Goal: Transaction & Acquisition: Purchase product/service

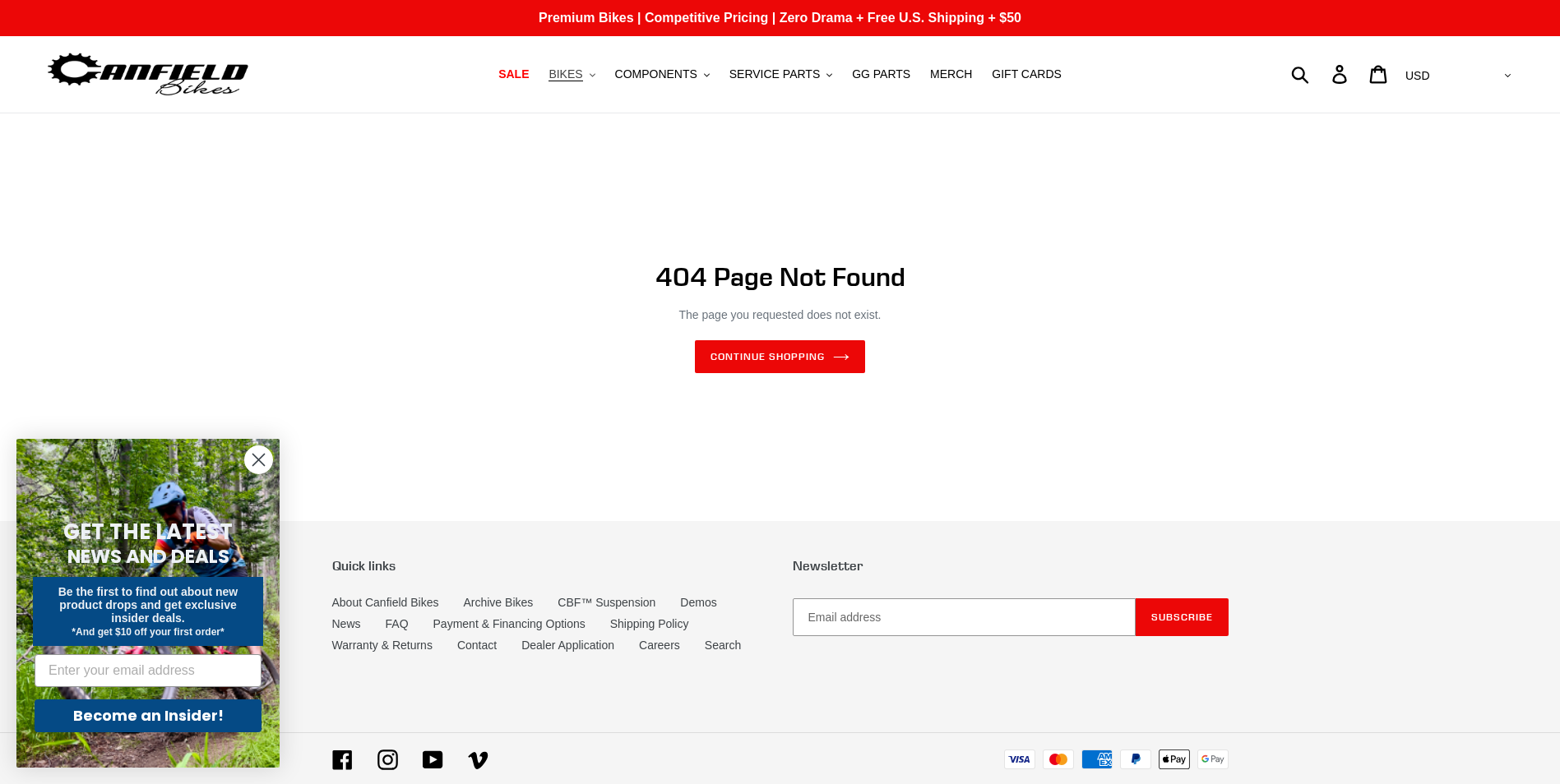
click at [583, 74] on span "BIKES" at bounding box center [565, 74] width 33 height 14
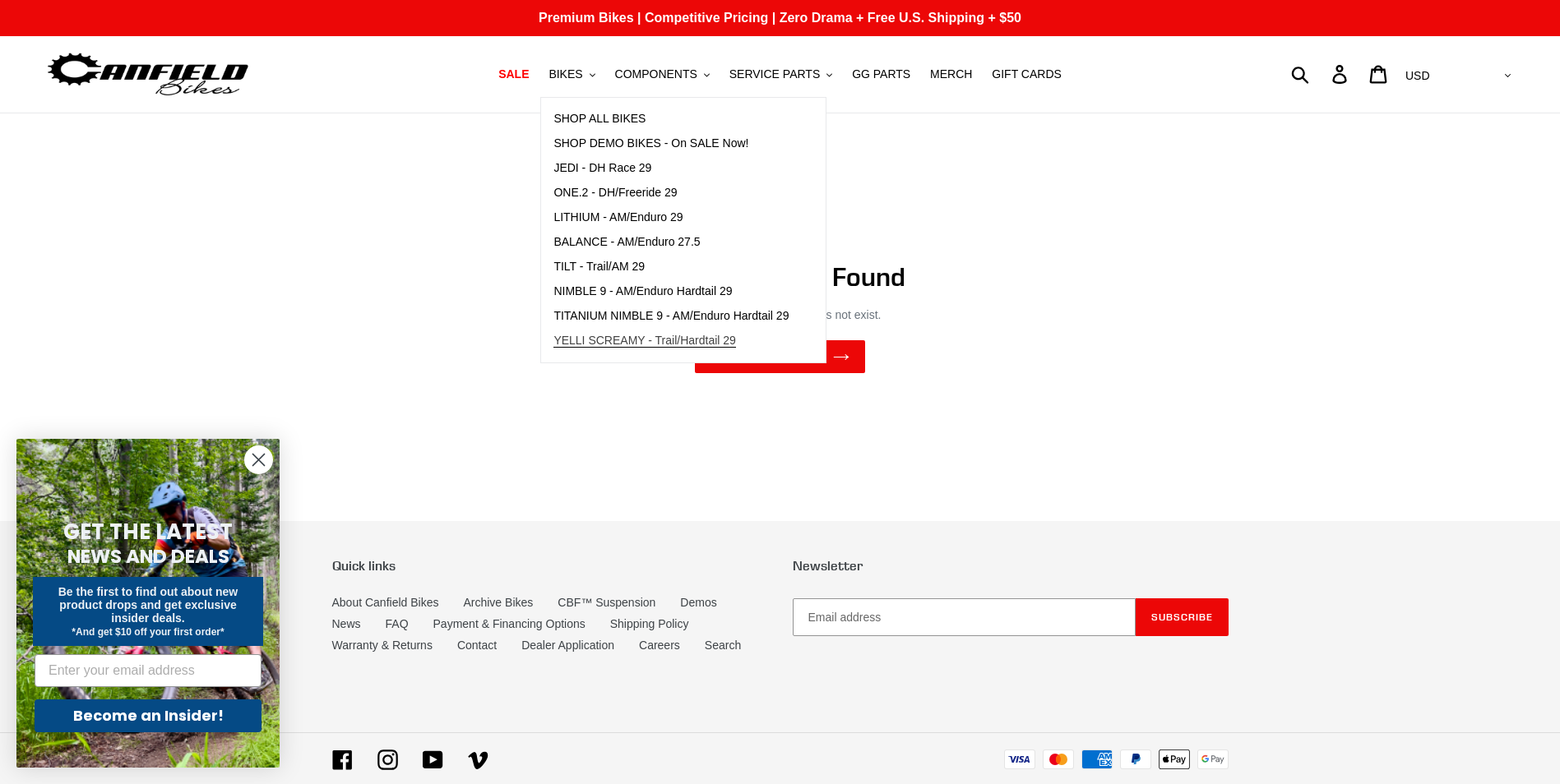
click at [618, 340] on span "YELLI SCREAMY - Trail/Hardtail 29" at bounding box center [645, 340] width 182 height 14
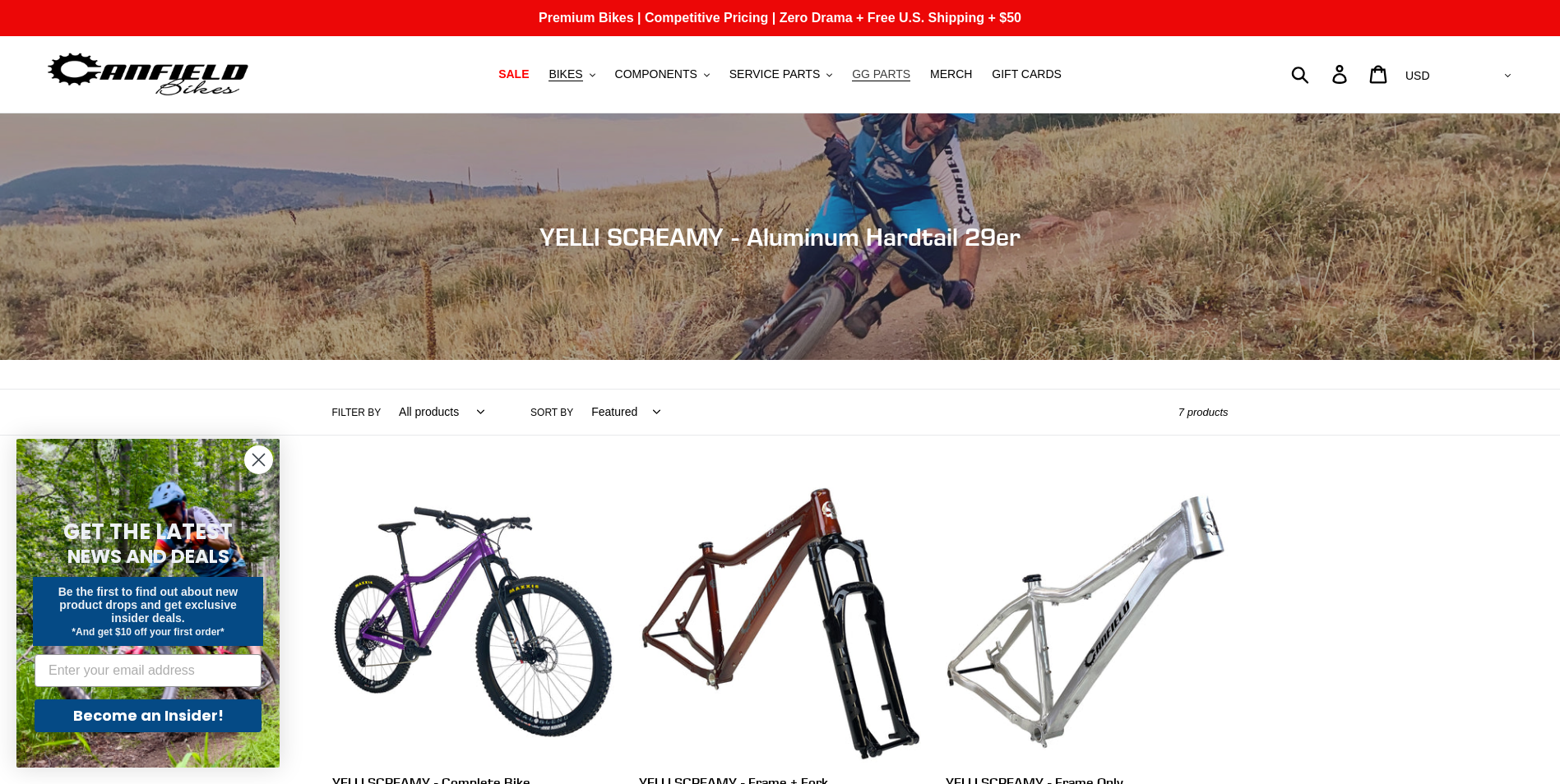
click at [862, 69] on span "GG PARTS" at bounding box center [880, 74] width 58 height 14
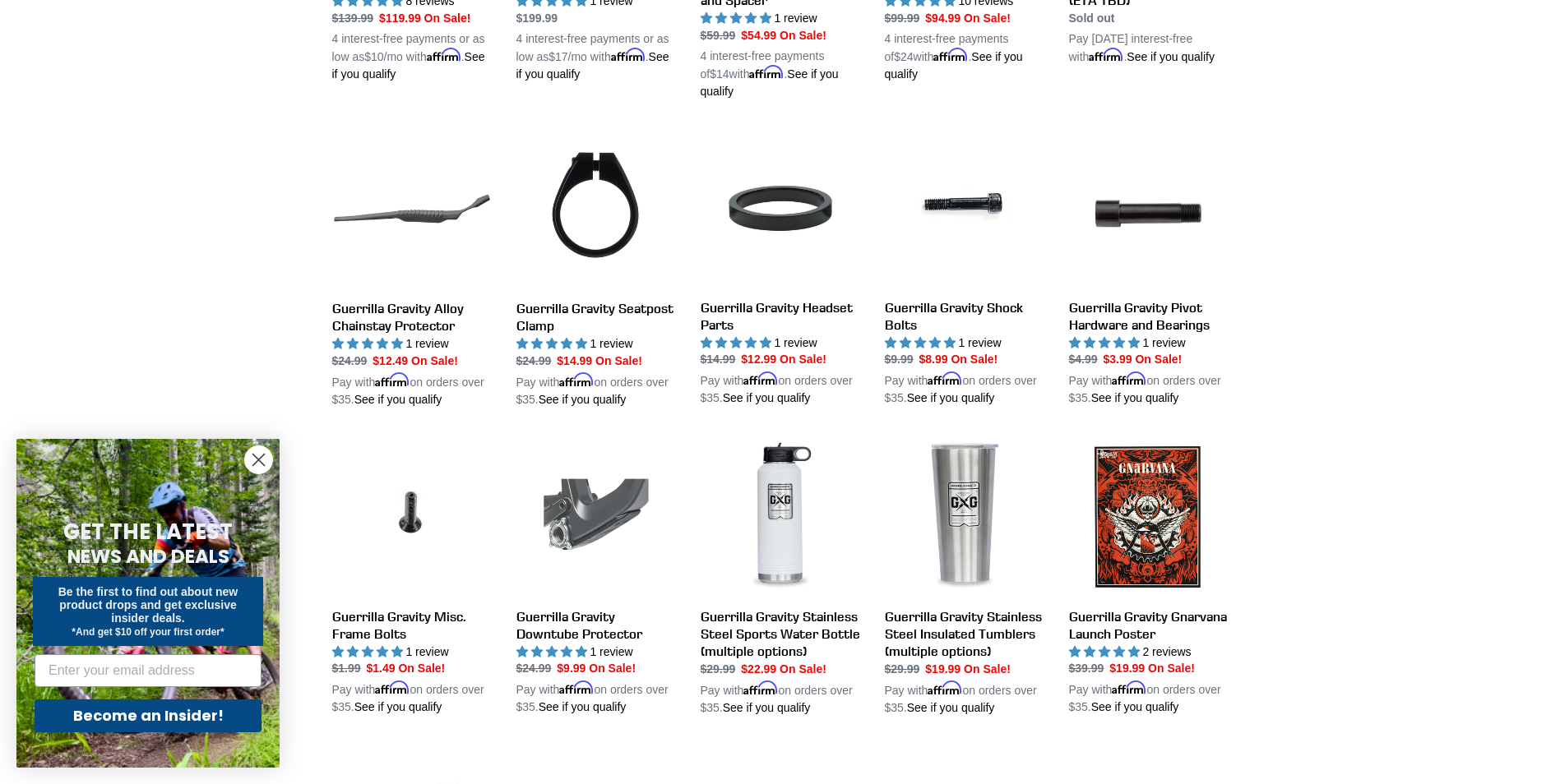
scroll to position [904, 0]
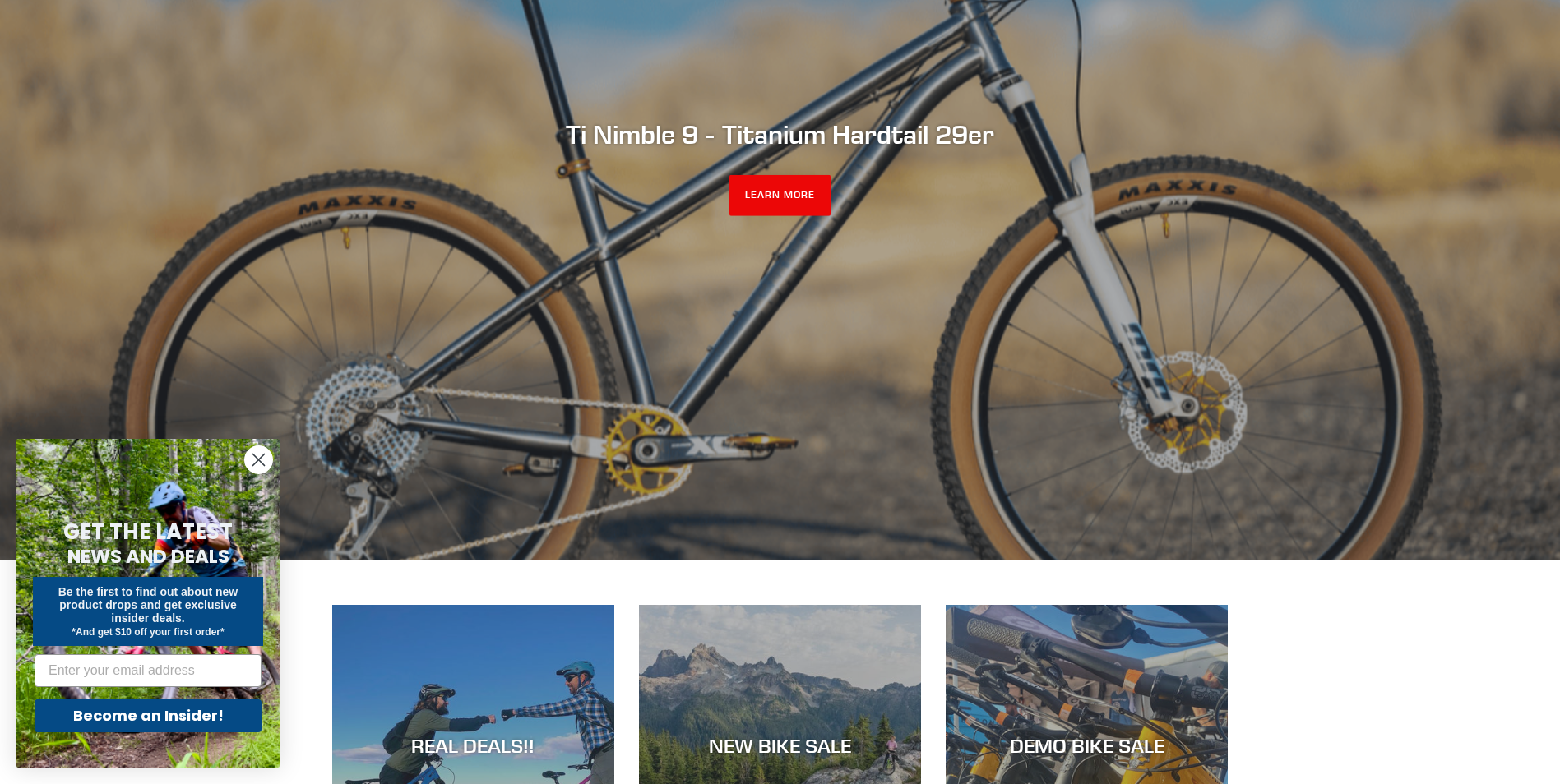
scroll to position [82, 0]
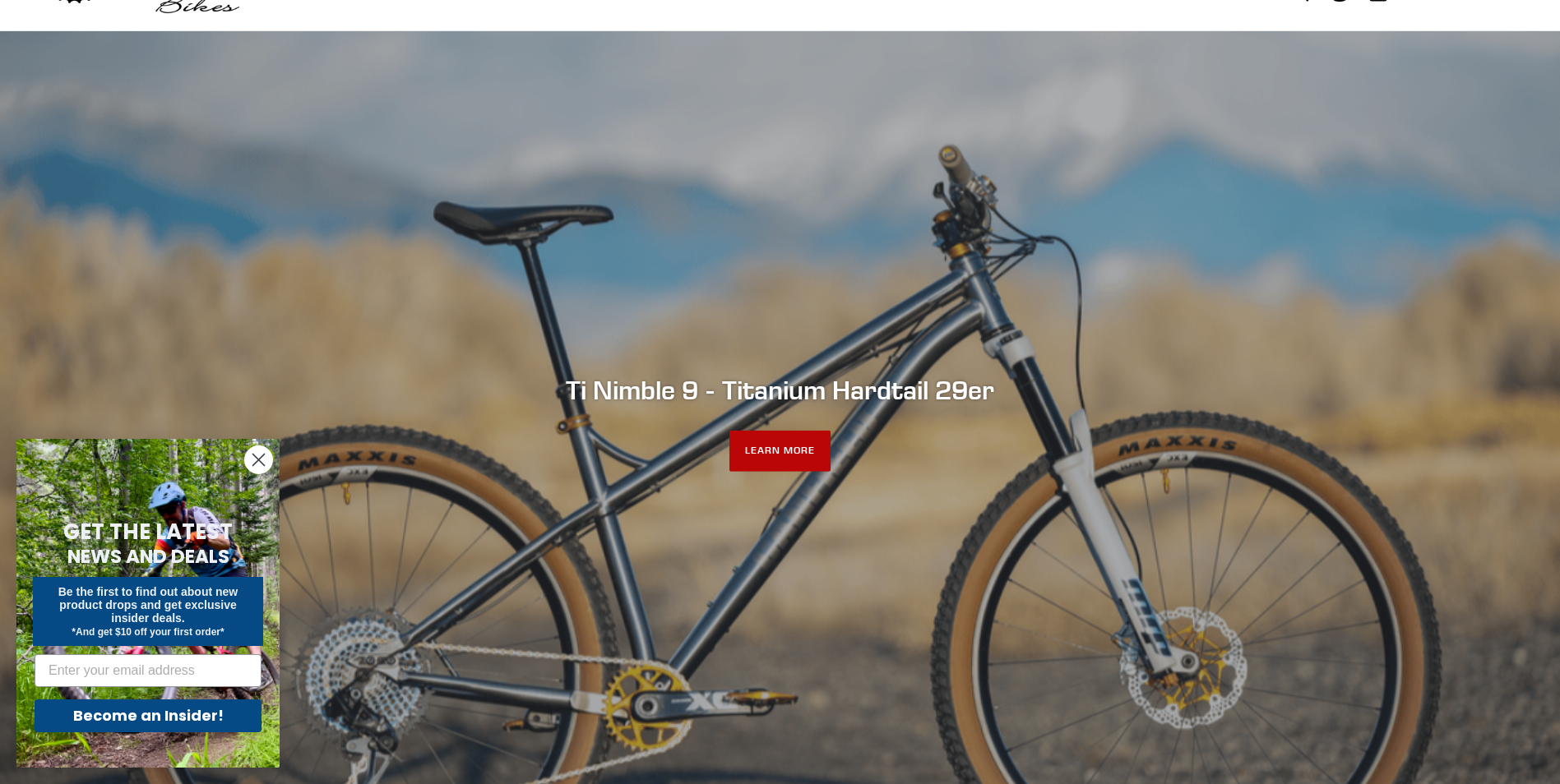
click at [788, 455] on link "LEARN MORE" at bounding box center [780, 451] width 101 height 41
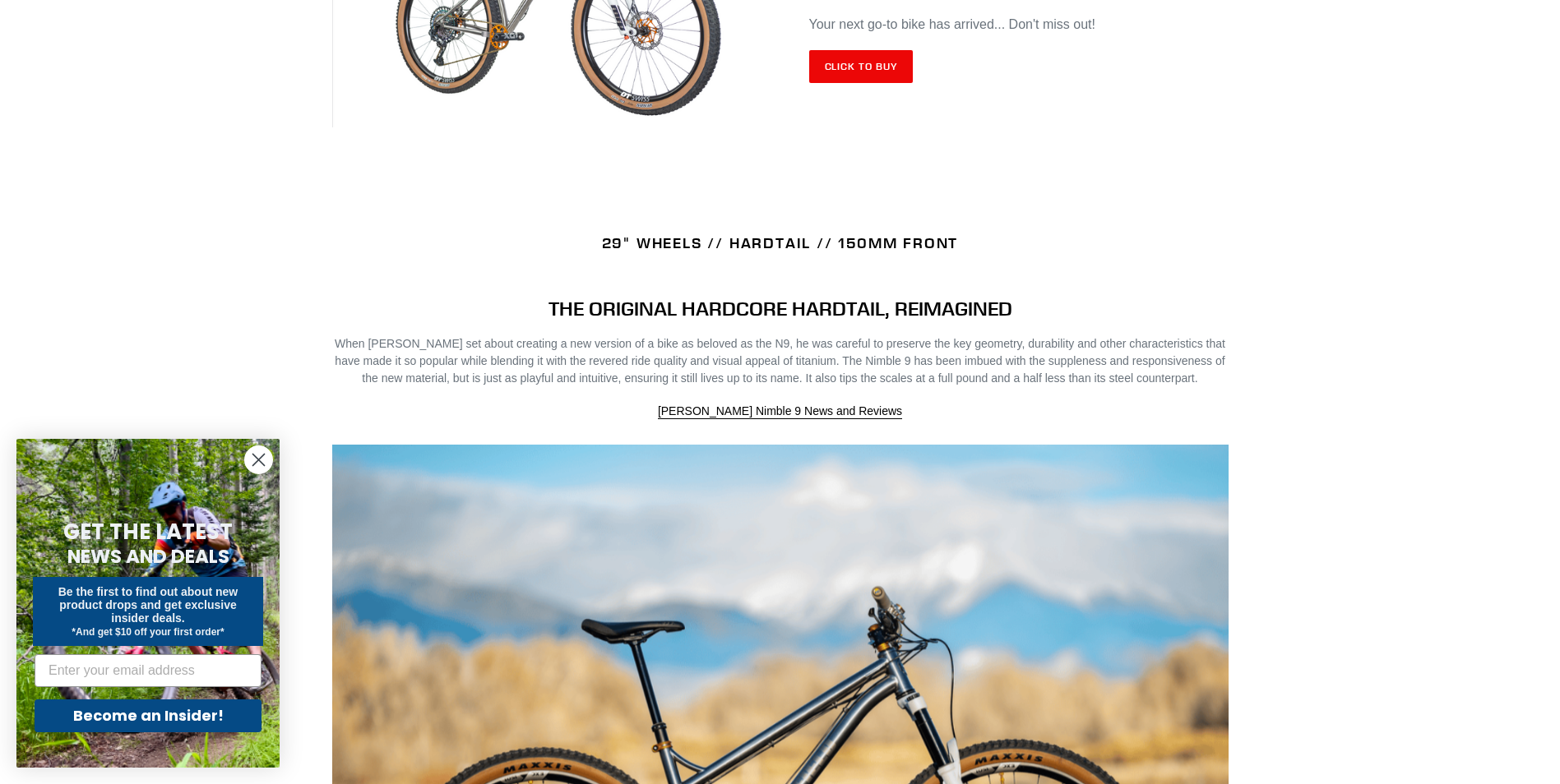
scroll to position [658, 0]
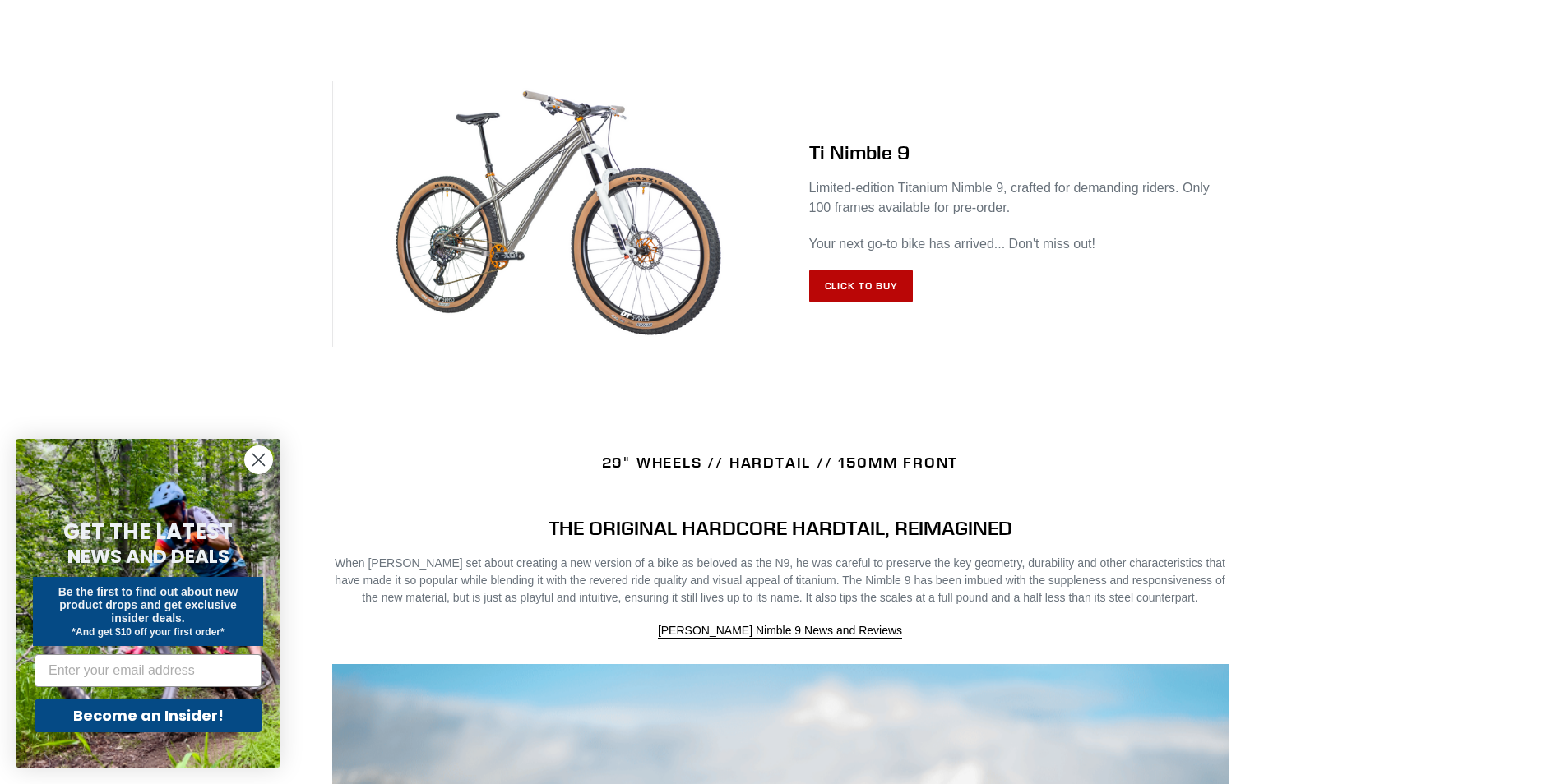
click at [833, 280] on link "Click to Buy" at bounding box center [861, 287] width 104 height 33
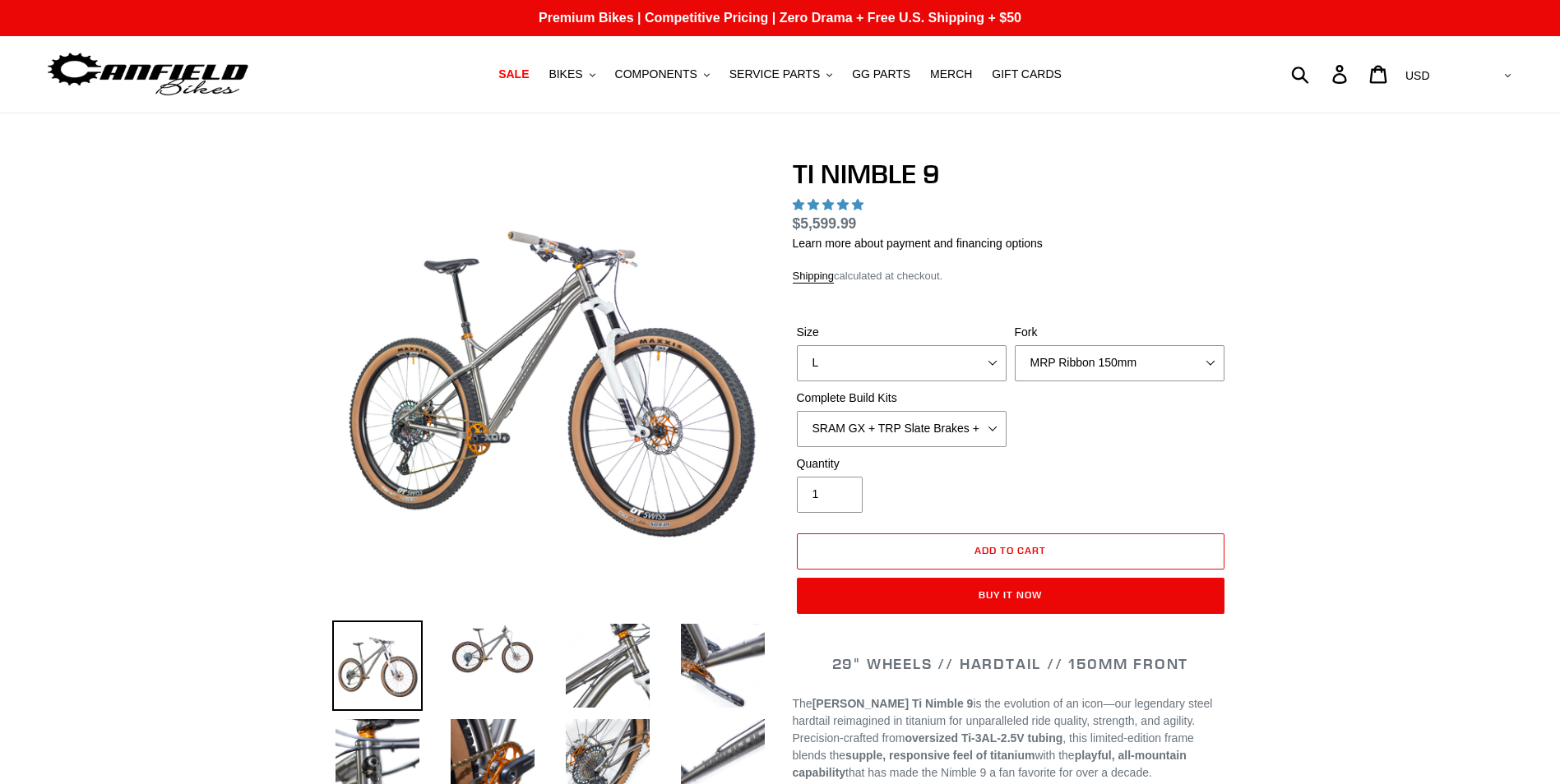
select select "highest-rating"
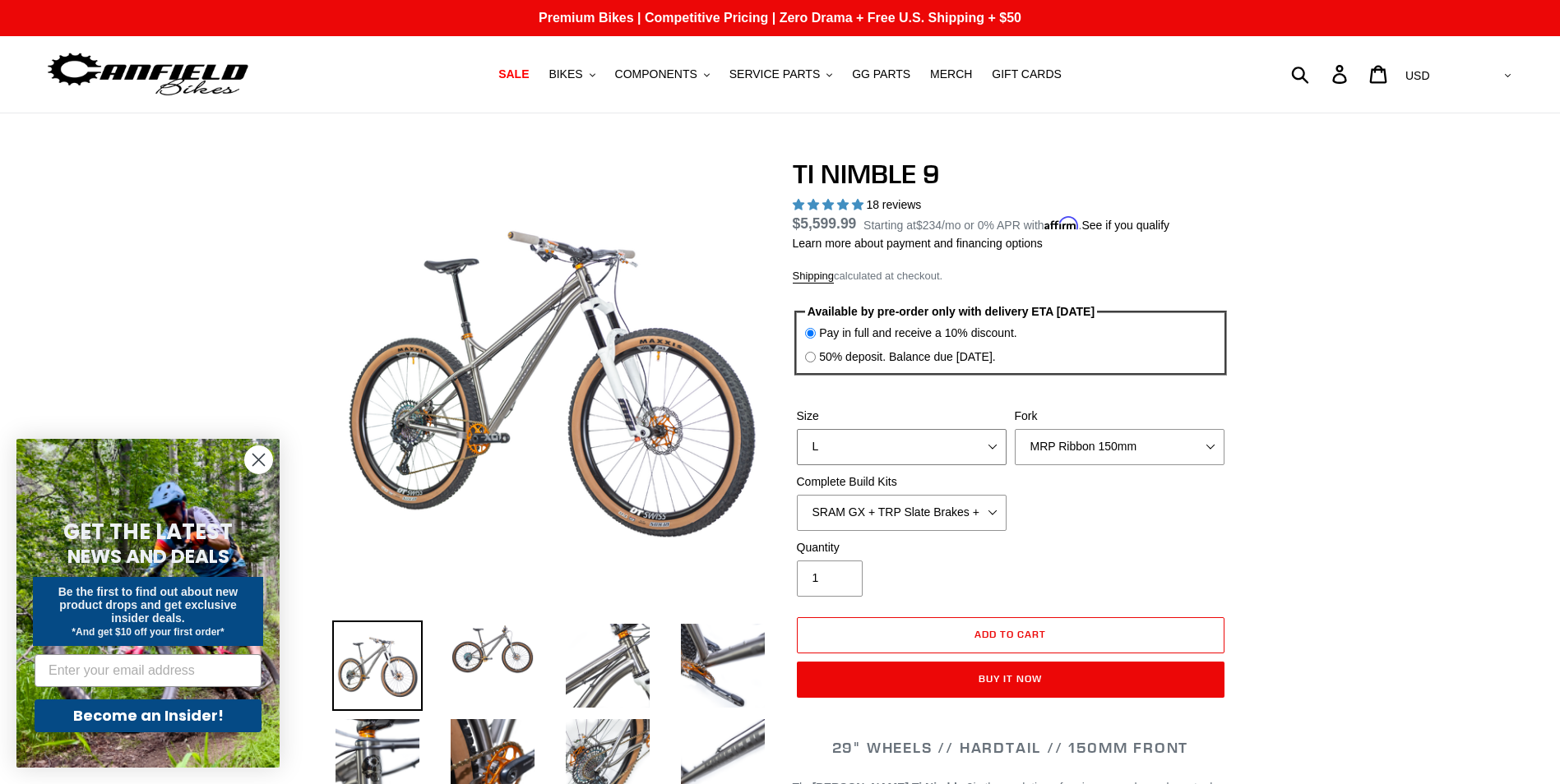
click at [908, 450] on select "S M L XL / XXL (Specify at checkout)" at bounding box center [902, 447] width 210 height 36
select select "S"
click at [797, 429] on select "S M L XL / XXL (Specify at checkout)" at bounding box center [902, 447] width 210 height 36
click at [1114, 451] on select "MRP Ribbon 150mm RockShox Lyrik 150mm Fox Factory 36 150mm Cane Creek Helm 150m…" at bounding box center [1120, 447] width 210 height 36
click at [1015, 429] on select "MRP Ribbon 150mm RockShox Lyrik 150mm Fox Factory 36 150mm Cane Creek Helm 150m…" at bounding box center [1120, 447] width 210 height 36
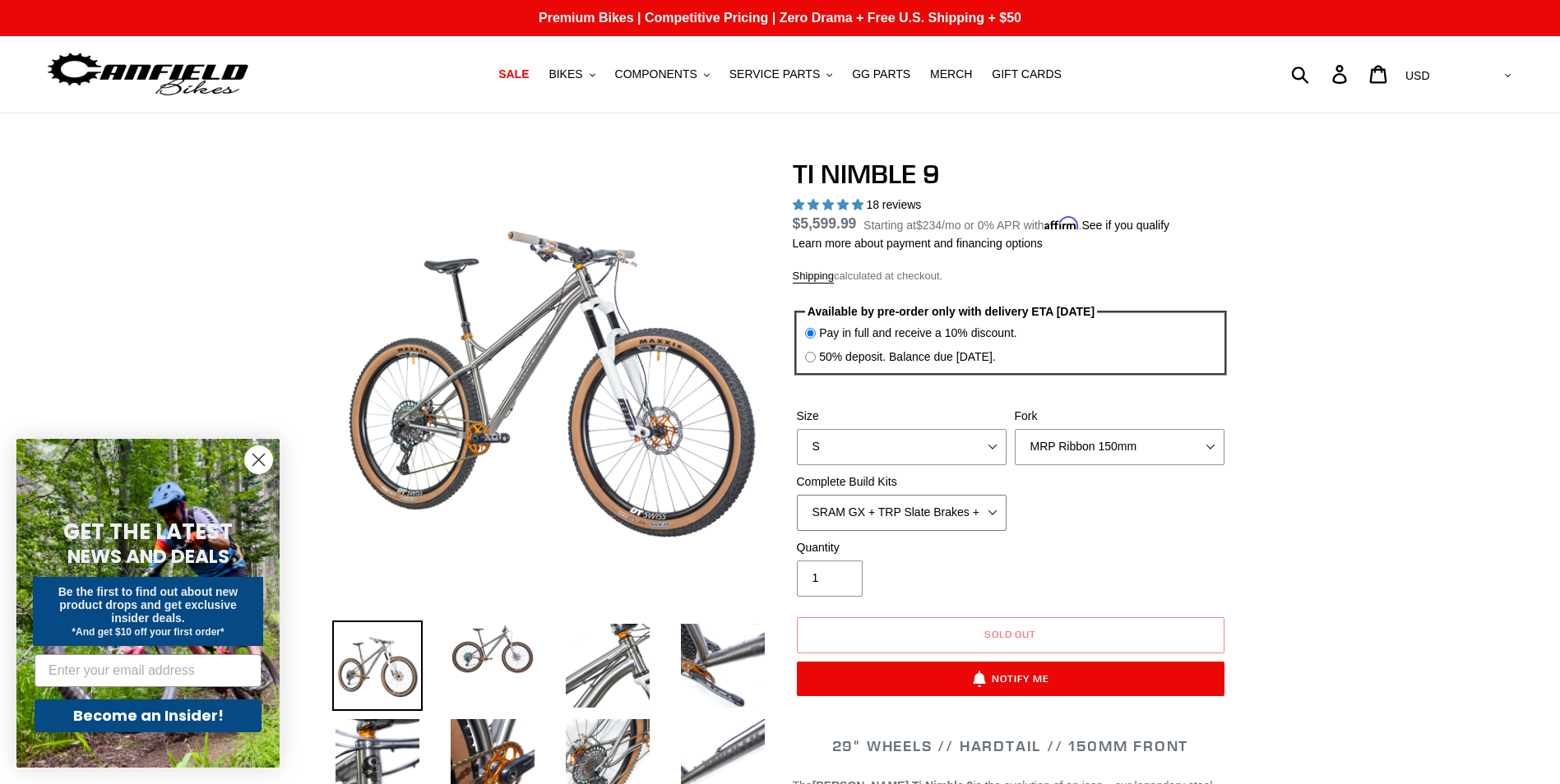
click at [973, 511] on select "SRAM GX + TRP Slate Brakes + Rotors + e13 LG-1 Wheels SHIMANO XT + SHIMANO brak…" at bounding box center [902, 512] width 210 height 36
select select "SRAM XO + Guide Brakes + Rotors + Atomik AL Wheels"
click at [797, 495] on select "SRAM GX + TRP Slate Brakes + Rotors + e13 LG-1 Wheels SHIMANO XT + SHIMANO brak…" at bounding box center [902, 512] width 210 height 36
click at [989, 444] on select "S M L XL / XXL (Specify at checkout)" at bounding box center [902, 447] width 210 height 36
click at [797, 429] on select "S M L XL / XXL (Specify at checkout)" at bounding box center [902, 447] width 210 height 36
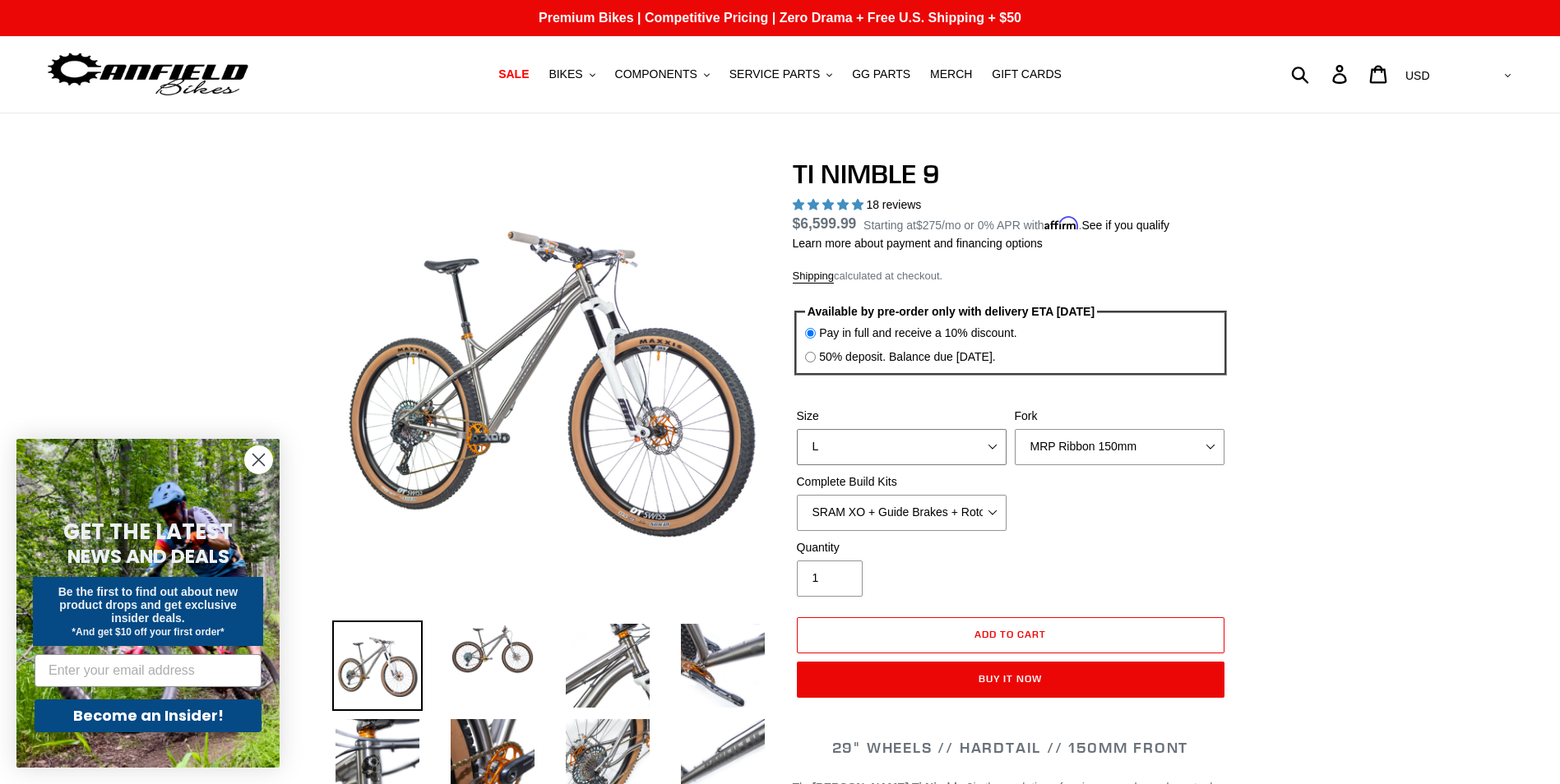
drag, startPoint x: 945, startPoint y: 449, endPoint x: 932, endPoint y: 450, distance: 13.0
click at [945, 449] on select "S M L XL / XXL (Specify at checkout)" at bounding box center [902, 447] width 210 height 36
click at [797, 429] on select "S M L XL / XXL (Specify at checkout)" at bounding box center [902, 447] width 210 height 36
click at [925, 446] on select "S M L XL / XXL (Specify at checkout)" at bounding box center [902, 447] width 210 height 36
select select "S"
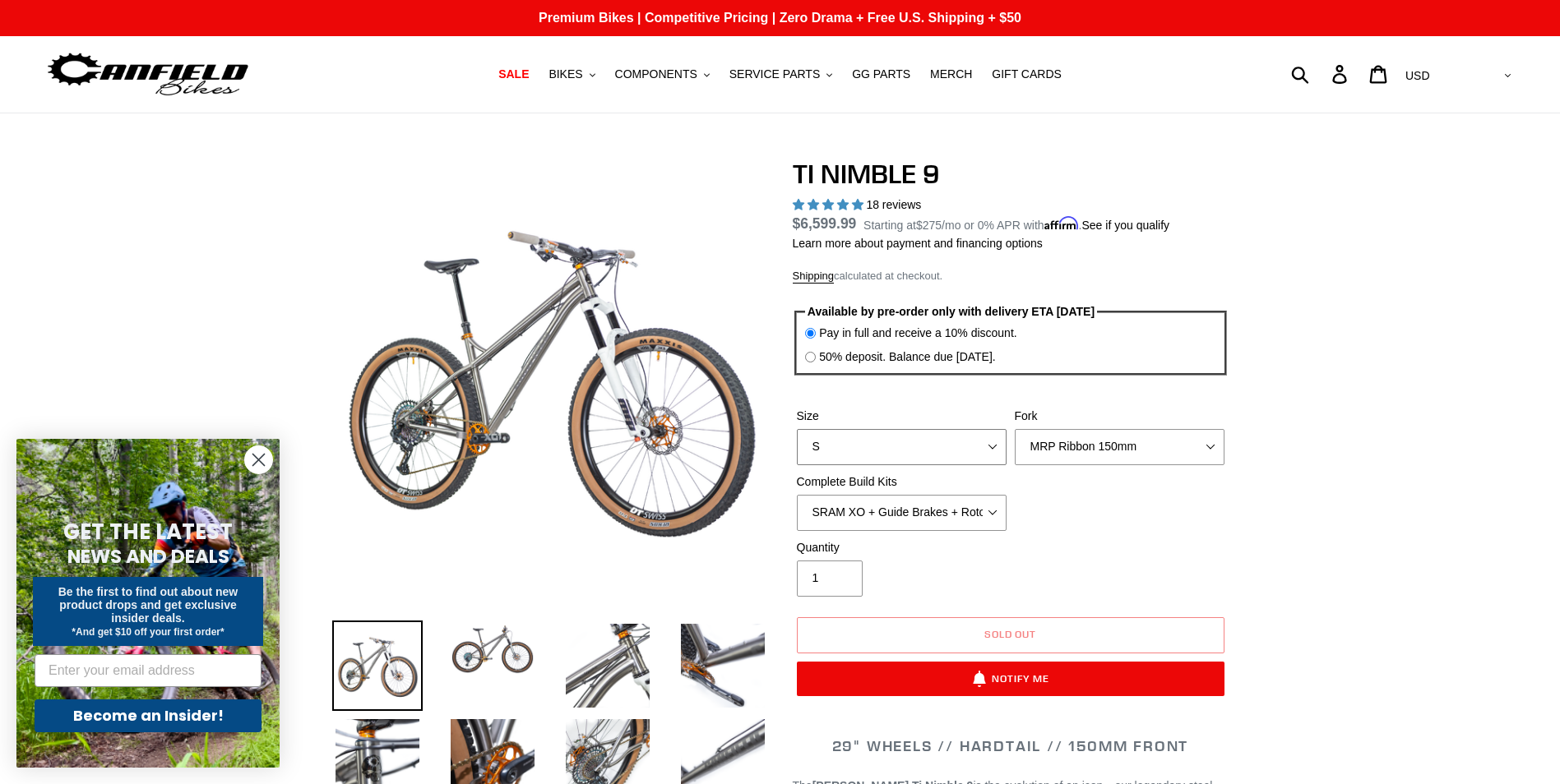
click at [797, 429] on select "S M L XL / XXL (Specify at checkout)" at bounding box center [902, 447] width 210 height 36
click at [1109, 534] on div "Size S M L XL / XXL (Specify at checkout) Fork MRP Ribbon 150mm RockShox Lyrik …" at bounding box center [1010, 473] width 436 height 131
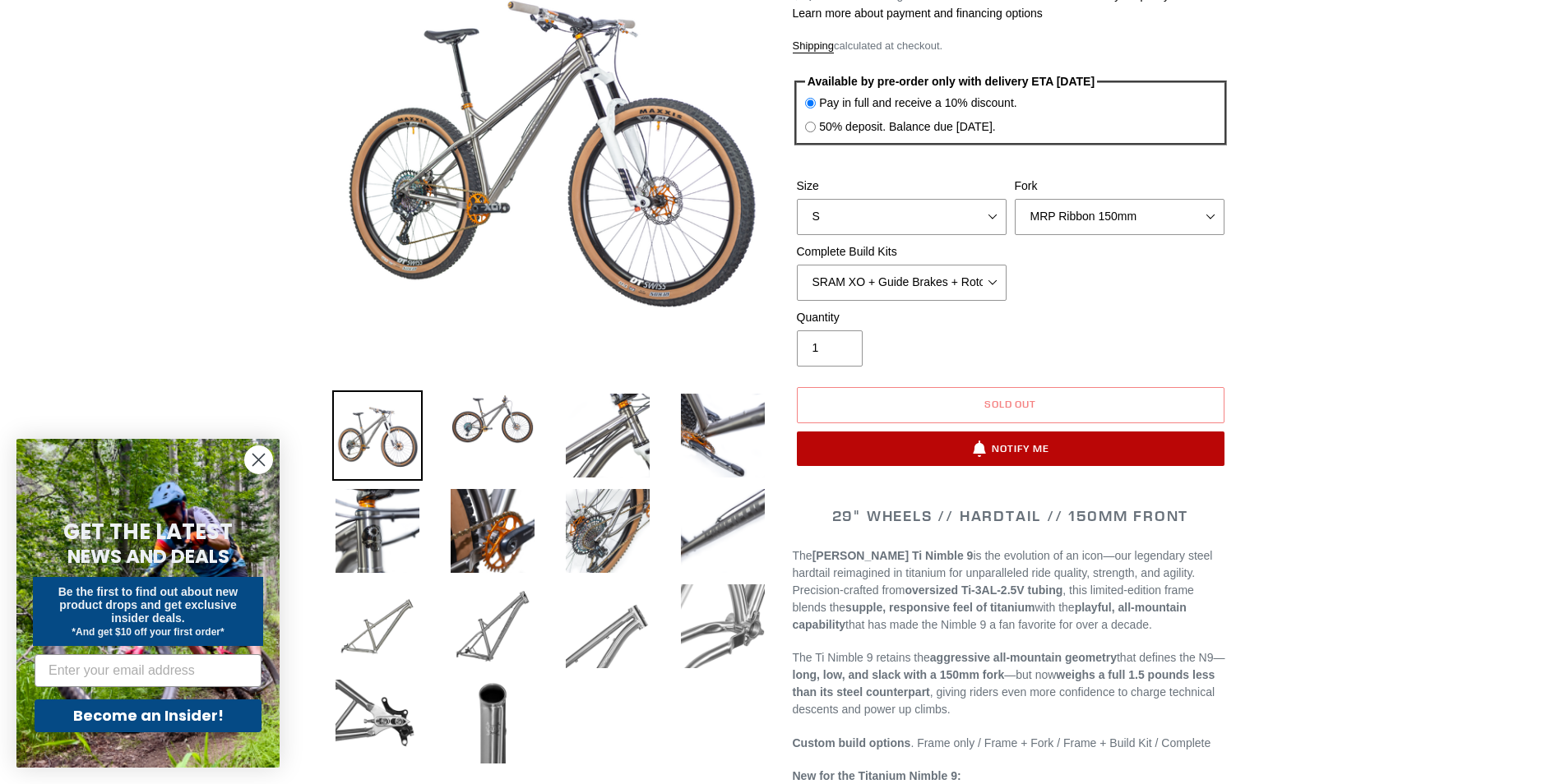
scroll to position [247, 0]
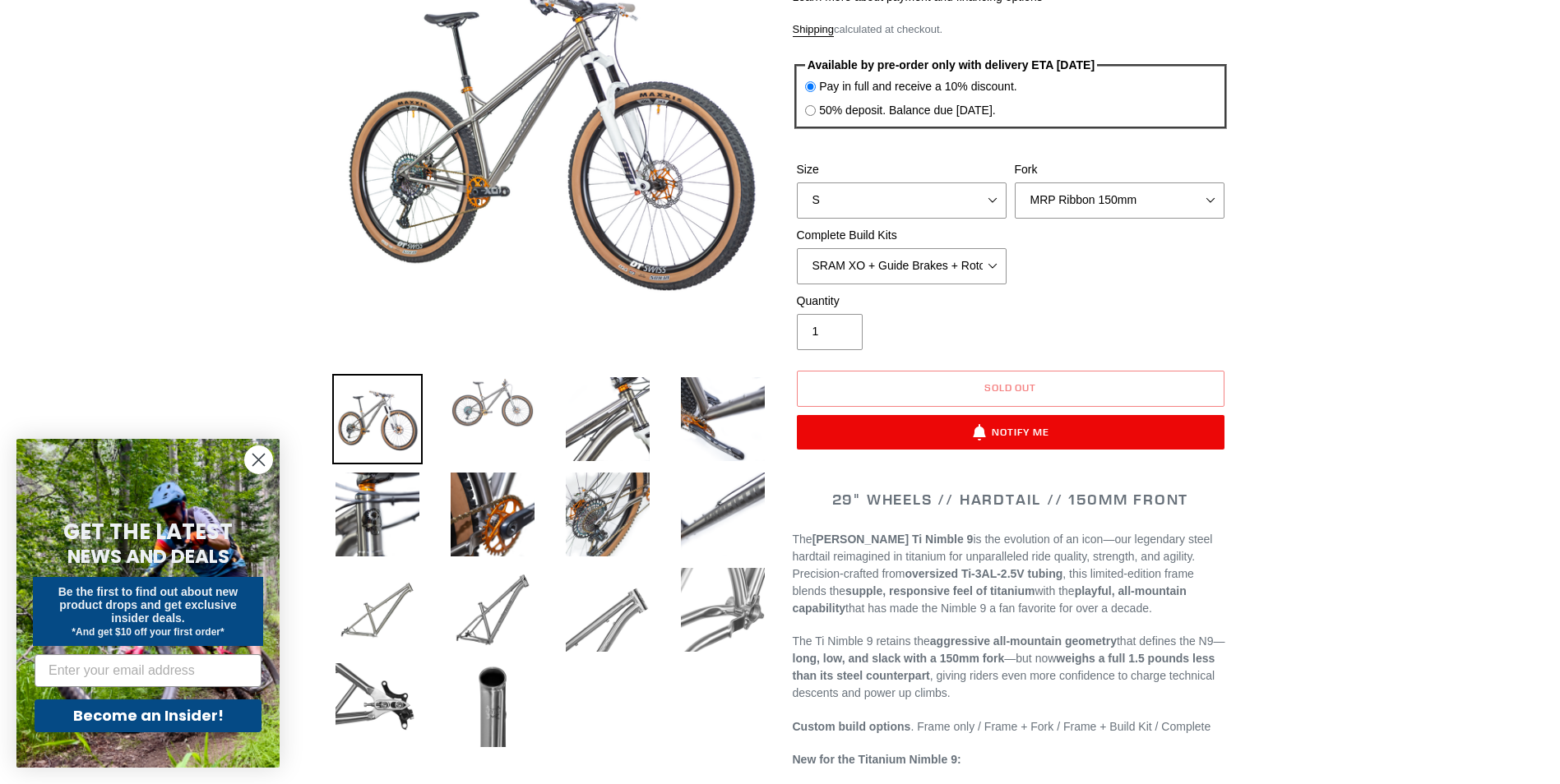
click at [510, 405] on img at bounding box center [493, 403] width 91 height 57
